Goal: Information Seeking & Learning: Find specific fact

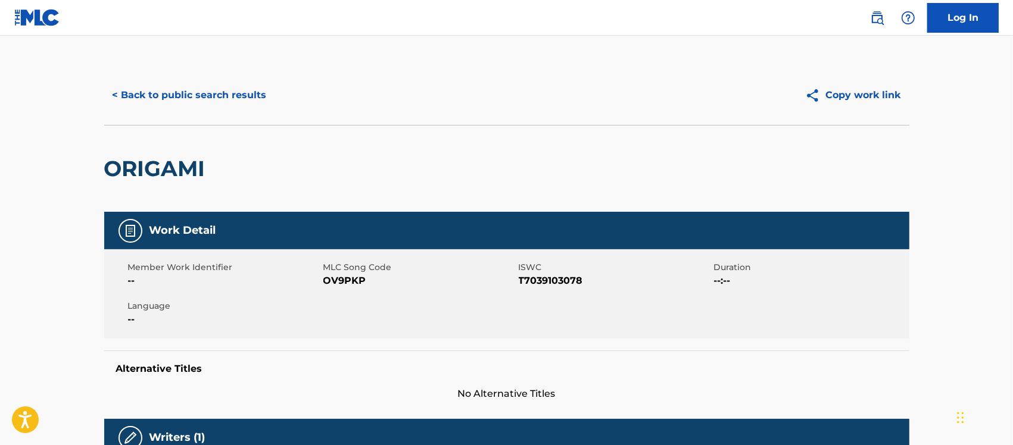
scroll to position [134, 0]
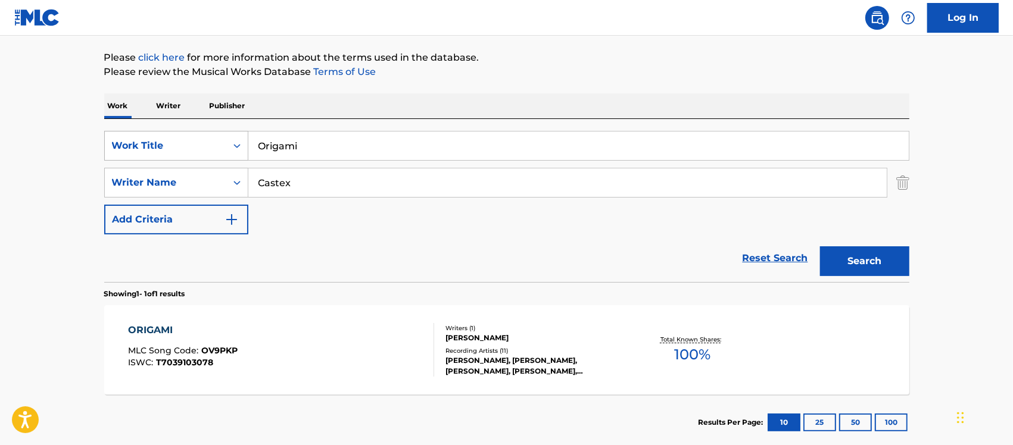
drag, startPoint x: 329, startPoint y: 148, endPoint x: 227, endPoint y: 141, distance: 102.7
click at [227, 141] on div "SearchWithCriteria18ebf3e4-eb0f-4dc0-91b8-bd2bb5dc081a Work Title Origami" at bounding box center [506, 146] width 805 height 30
paste input "Mountains"
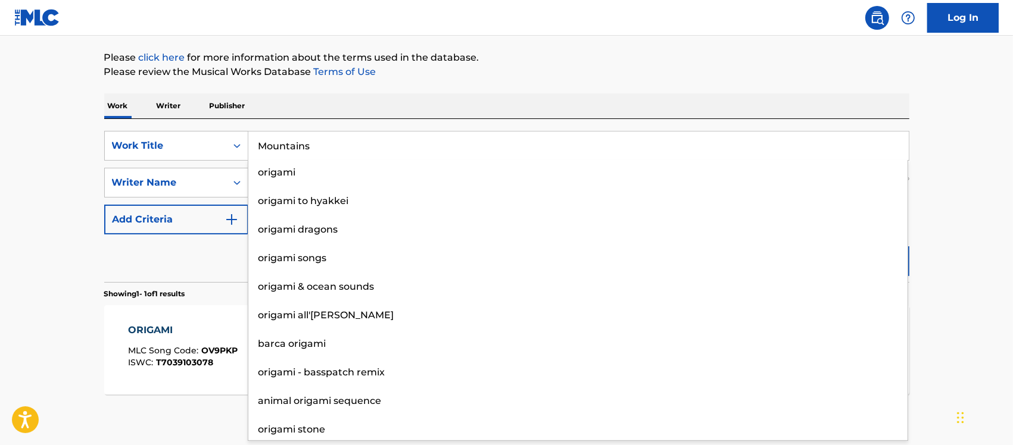
type input "Mountains"
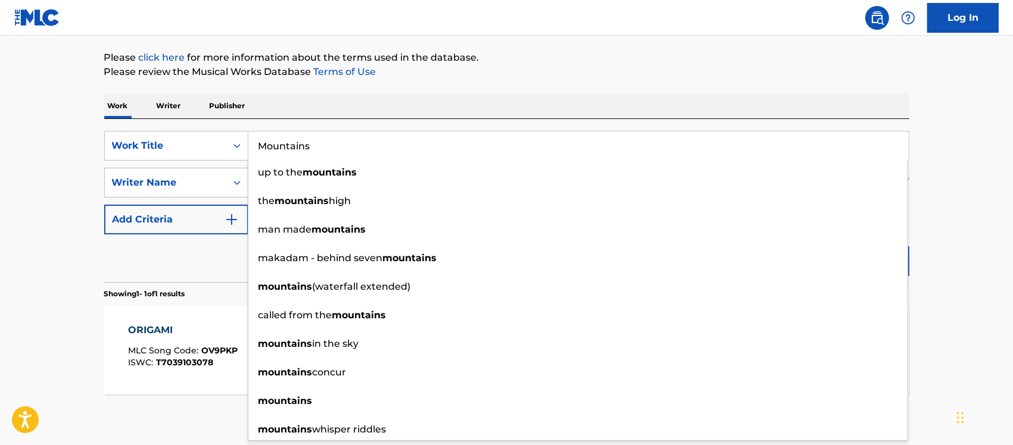
click at [441, 85] on div "The MLC Public Work Search The accuracy and completeness of The MLC's data is d…" at bounding box center [507, 191] width 834 height 519
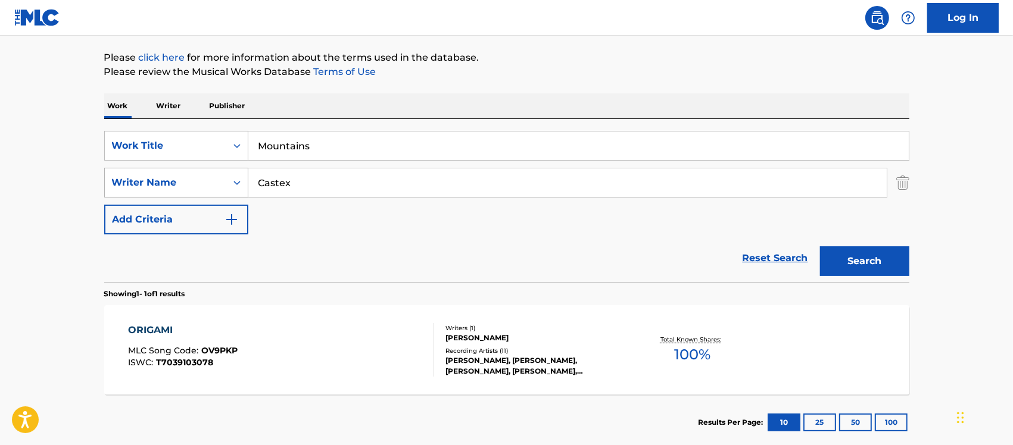
drag, startPoint x: 299, startPoint y: 186, endPoint x: 242, endPoint y: 182, distance: 57.3
click at [242, 182] on div "SearchWithCriteriaf11f3f8f-32fb-4c64-8eaf-b2b8ca615e07 Writer Name Castex" at bounding box center [506, 183] width 805 height 30
paste input "[PERSON_NAME]"
click at [861, 254] on button "Search" at bounding box center [864, 262] width 89 height 30
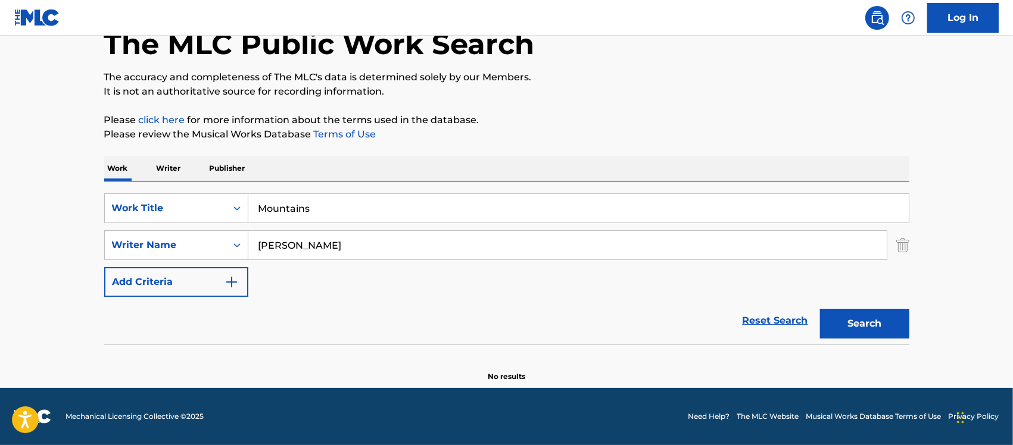
scroll to position [71, 0]
click at [858, 317] on button "Search" at bounding box center [864, 324] width 89 height 30
drag, startPoint x: 377, startPoint y: 249, endPoint x: 195, endPoint y: 233, distance: 182.3
click at [198, 233] on div "SearchWithCriteriaf11f3f8f-32fb-4c64-8eaf-b2b8ca615e07 Writer Name [PERSON_NAME]" at bounding box center [506, 245] width 805 height 30
paste input "[PERSON_NAME]"
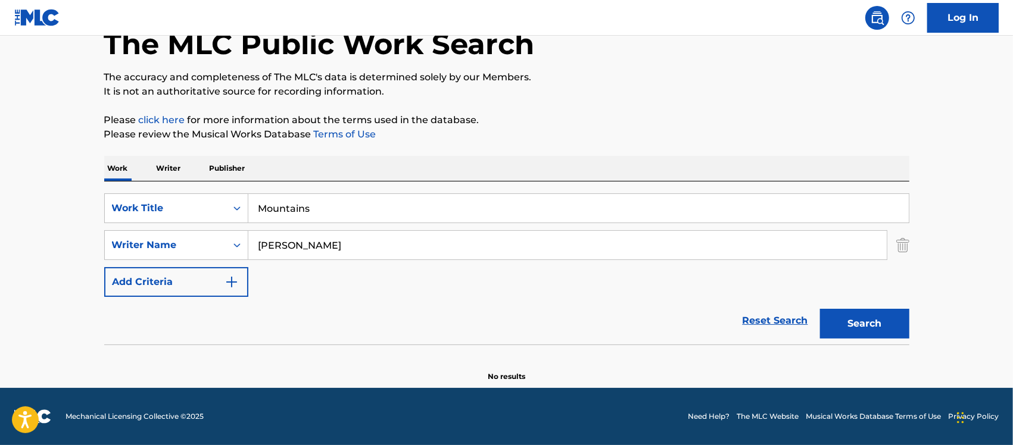
click at [278, 239] on input "[PERSON_NAME]" at bounding box center [567, 245] width 638 height 29
type input "[PERSON_NAME]"
click at [865, 319] on button "Search" at bounding box center [864, 324] width 89 height 30
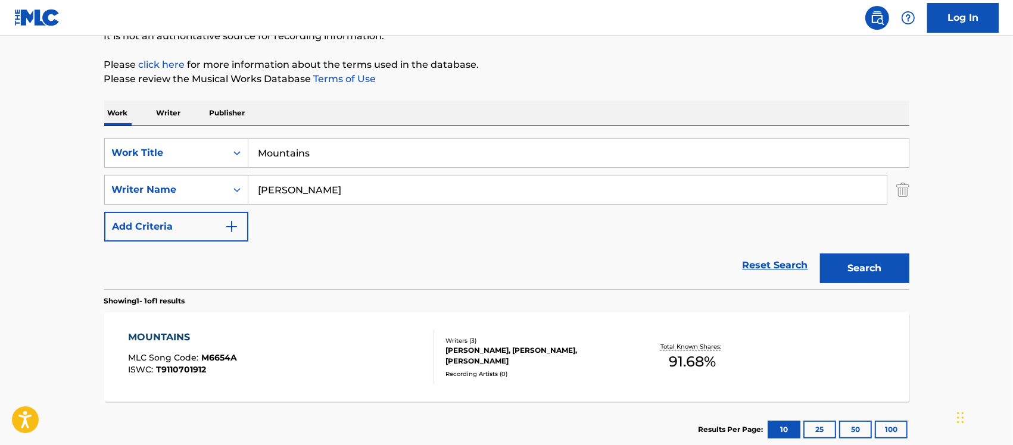
scroll to position [202, 0]
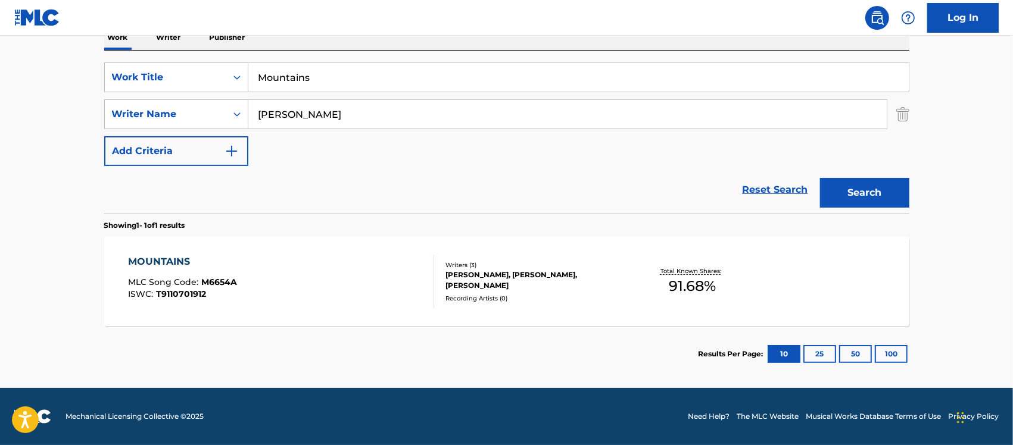
click at [317, 256] on div "MOUNTAINS MLC Song Code : M6654A ISWC : T9110701912" at bounding box center [281, 282] width 306 height 54
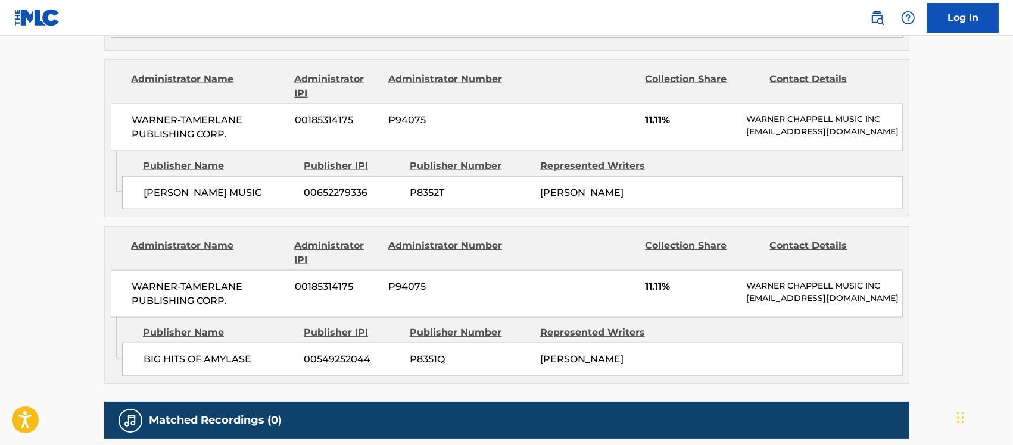
scroll to position [1346, 0]
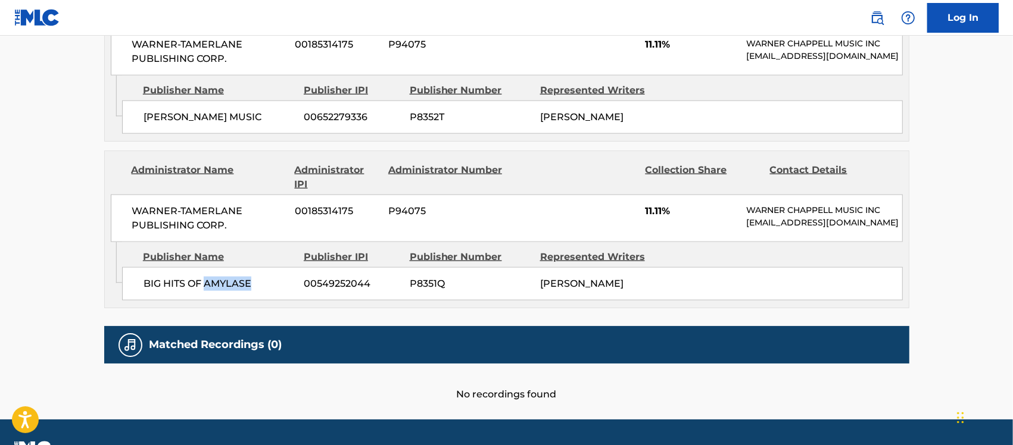
drag, startPoint x: 204, startPoint y: 248, endPoint x: 255, endPoint y: 248, distance: 50.6
click at [255, 277] on span "BIG HITS OF AMYLASE" at bounding box center [220, 284] width 152 height 14
copy span "AMYLASE"
drag, startPoint x: 182, startPoint y: 250, endPoint x: 252, endPoint y: 257, distance: 70.6
click at [252, 267] on div "BIG HITS OF AMYLASE 00549252044 P8351Q [PERSON_NAME]" at bounding box center [512, 283] width 781 height 33
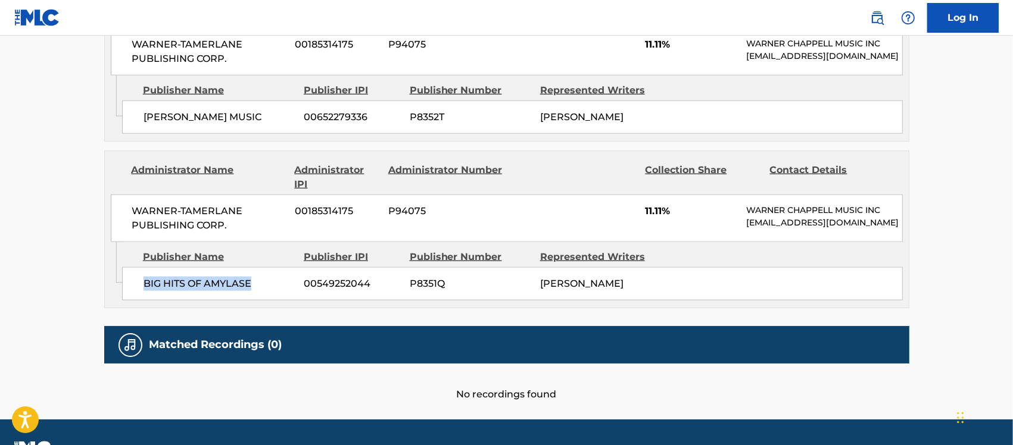
copy span "BIG HITS OF AMYLASE"
